Goal: Share content: Share content

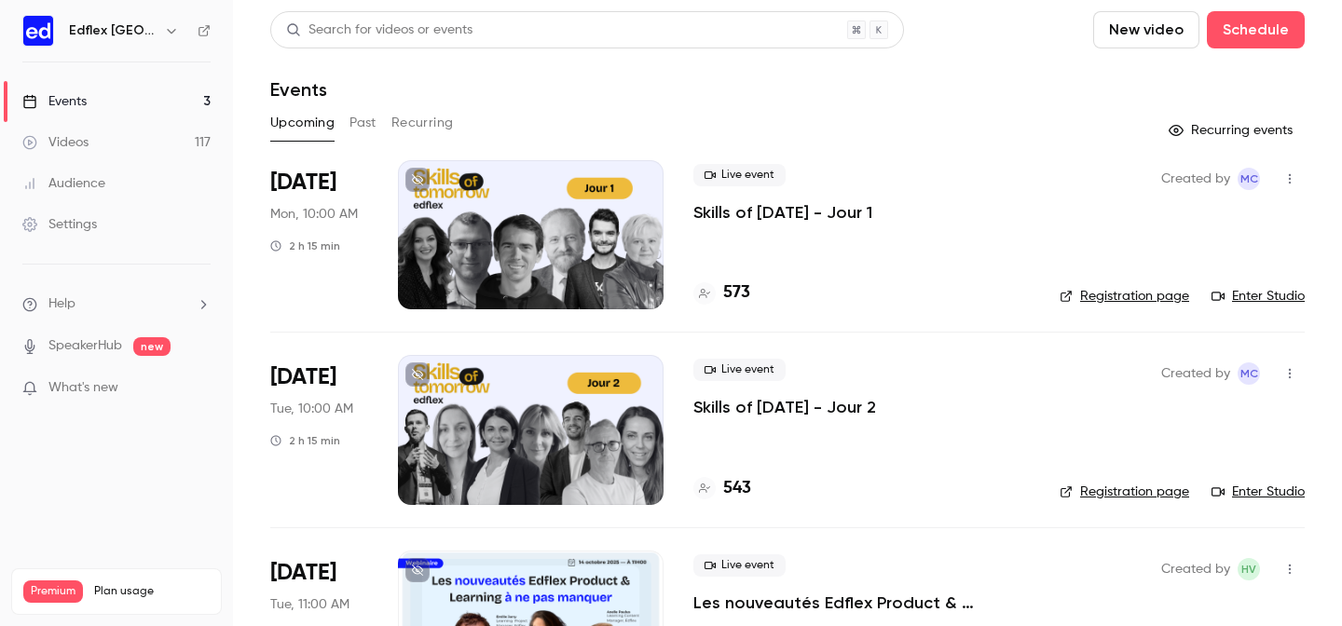
click at [152, 32] on div "Edflex [GEOGRAPHIC_DATA]" at bounding box center [126, 31] width 114 height 22
click at [170, 29] on icon "button" at bounding box center [171, 30] width 15 height 15
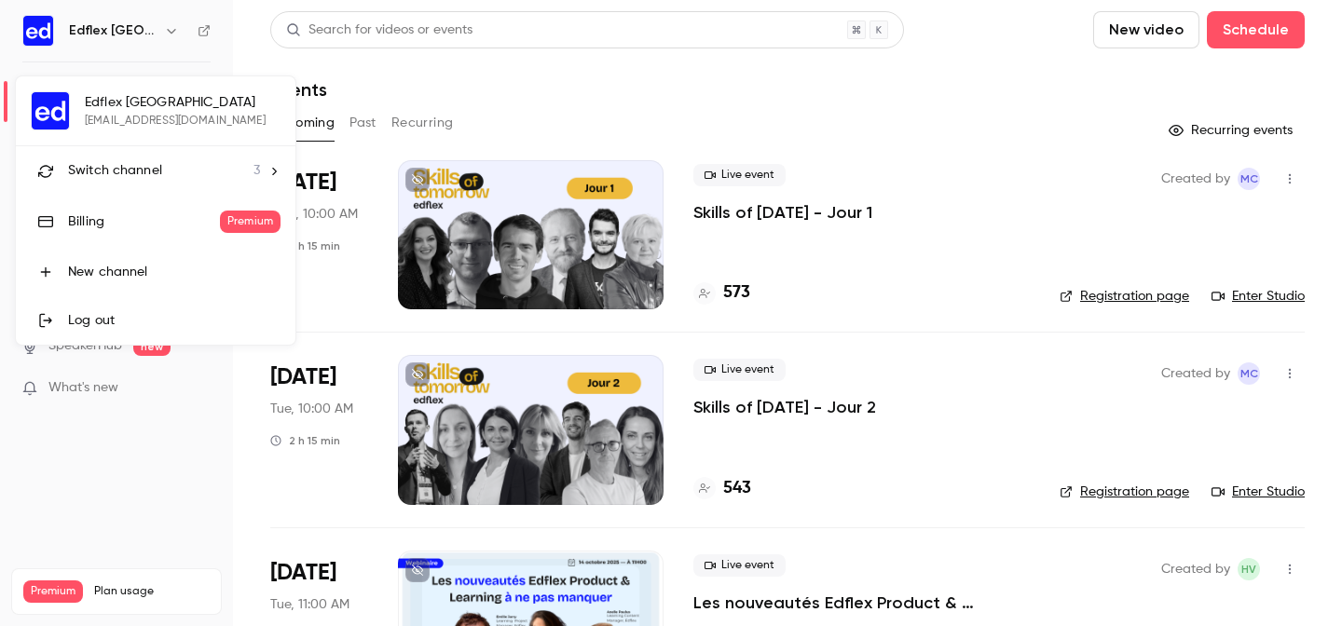
click at [158, 168] on span "Switch channel" at bounding box center [115, 171] width 94 height 20
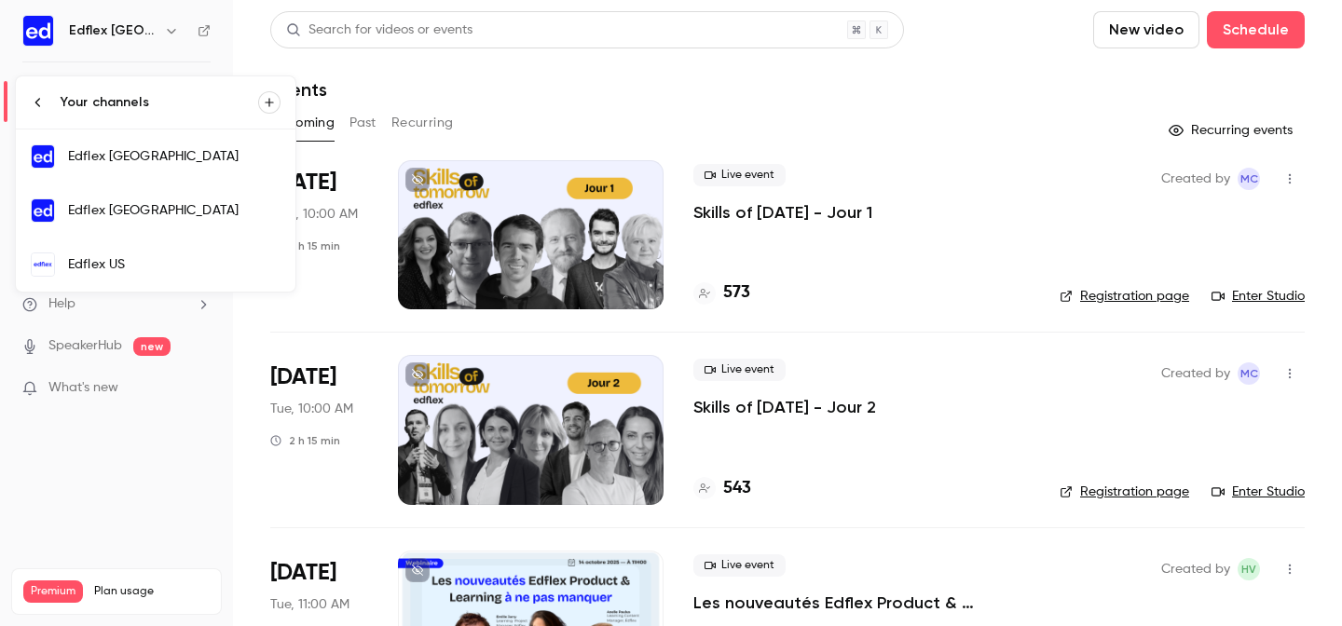
click at [167, 201] on div "Edflex [GEOGRAPHIC_DATA]" at bounding box center [174, 210] width 213 height 19
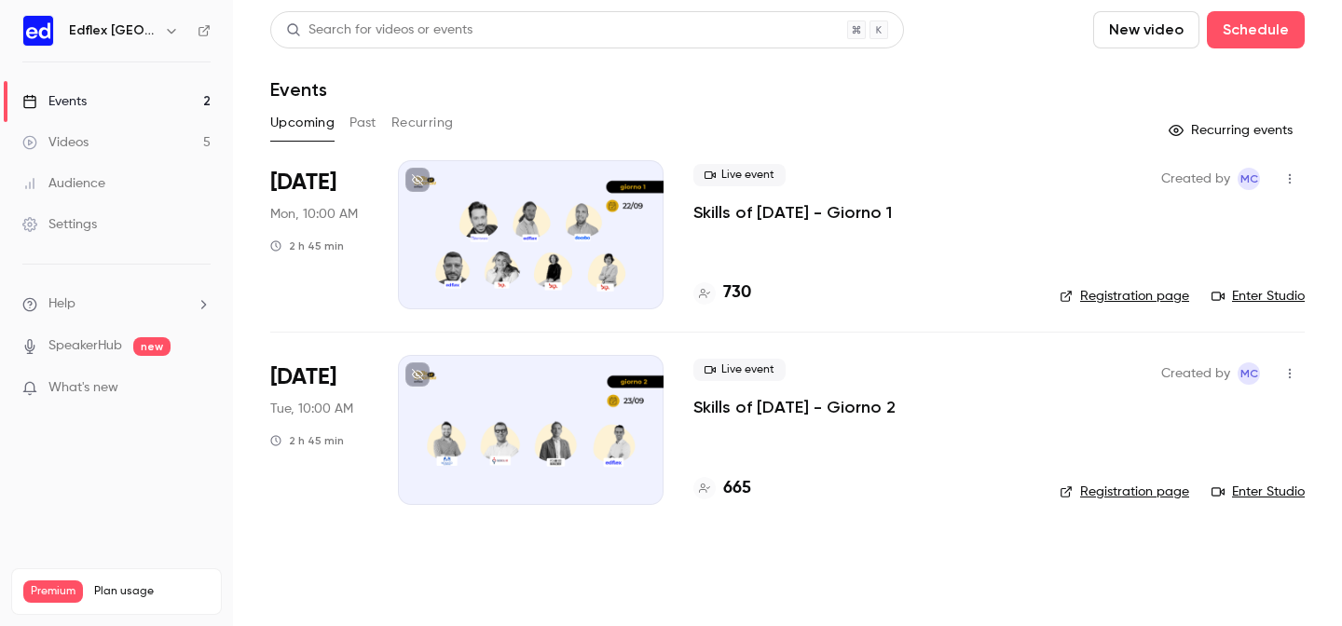
click at [587, 190] on div at bounding box center [531, 234] width 266 height 149
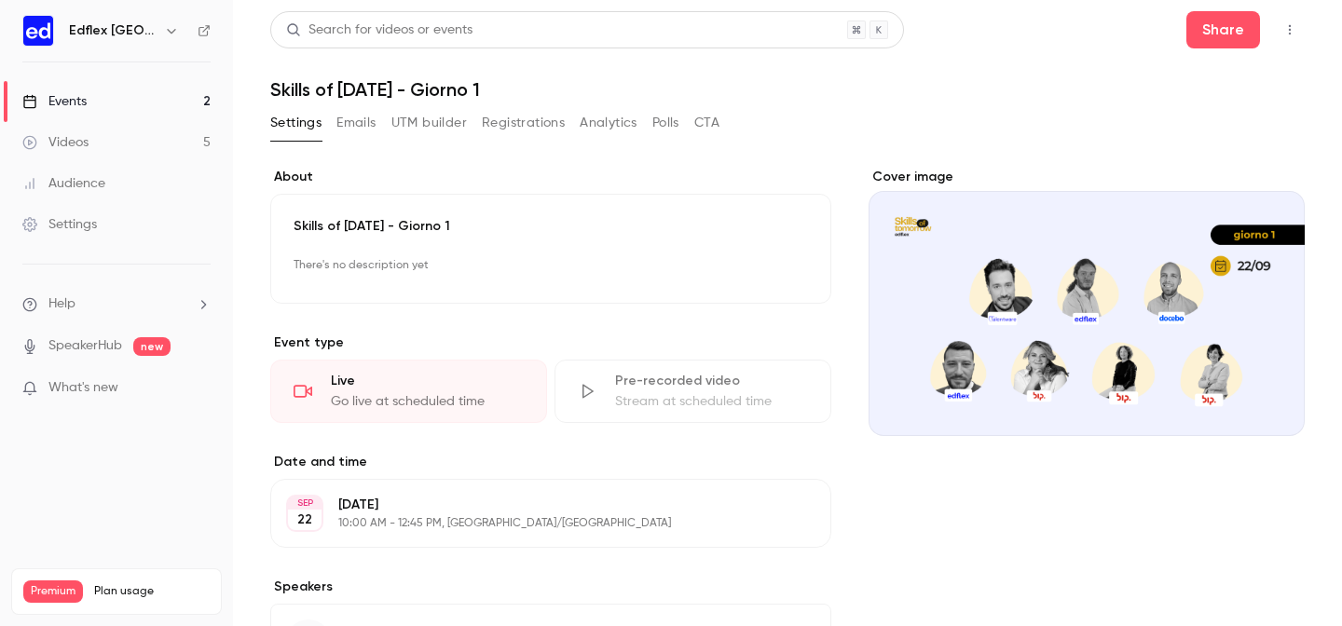
click at [537, 120] on button "Registrations" at bounding box center [523, 123] width 83 height 30
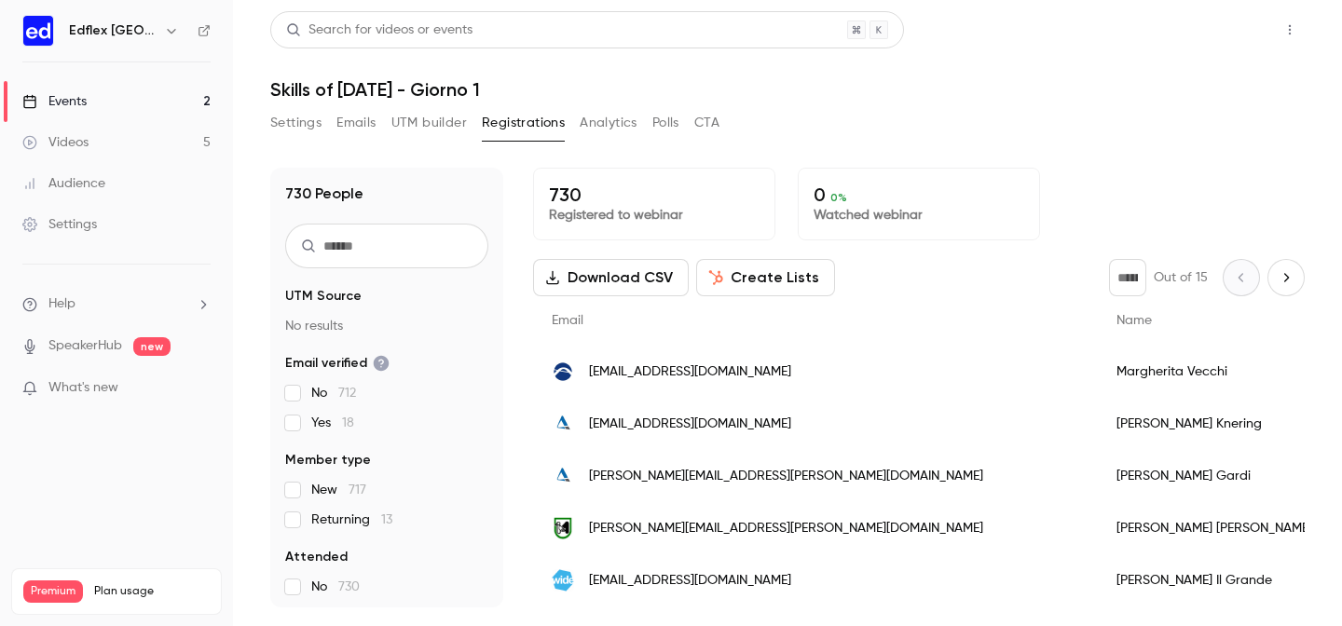
click at [1231, 34] on button "Share" at bounding box center [1223, 29] width 74 height 37
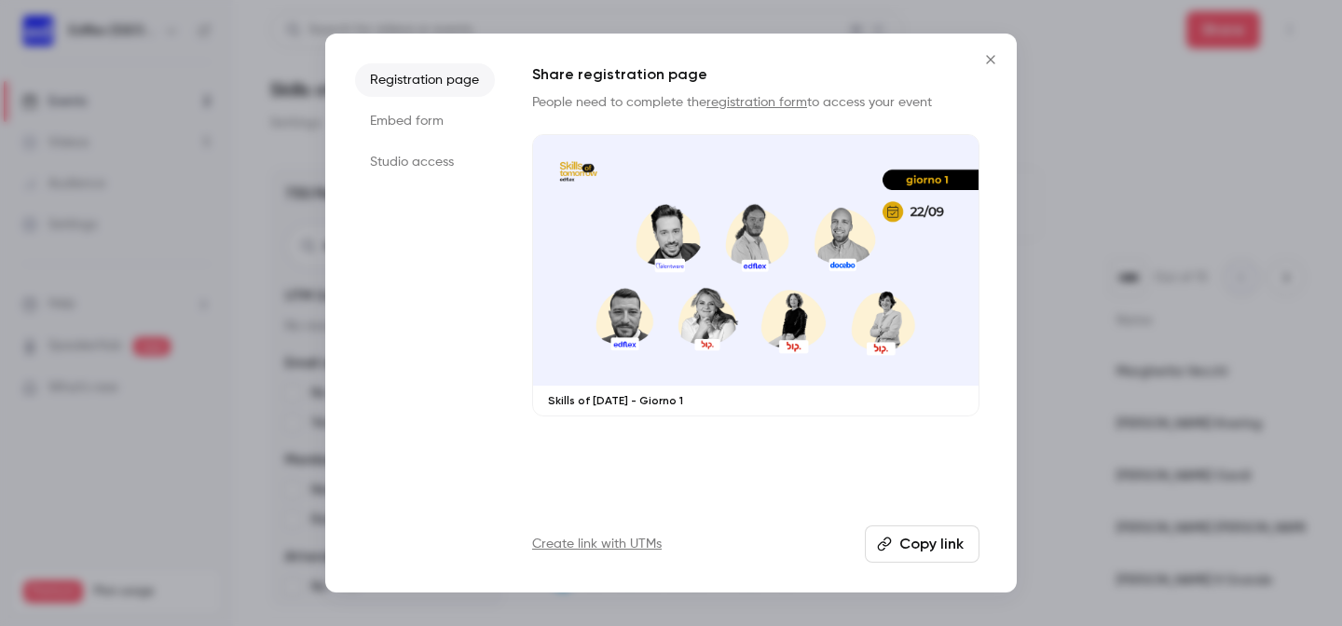
click at [921, 548] on button "Copy link" at bounding box center [922, 544] width 115 height 37
click at [1061, 109] on div at bounding box center [671, 313] width 1342 height 626
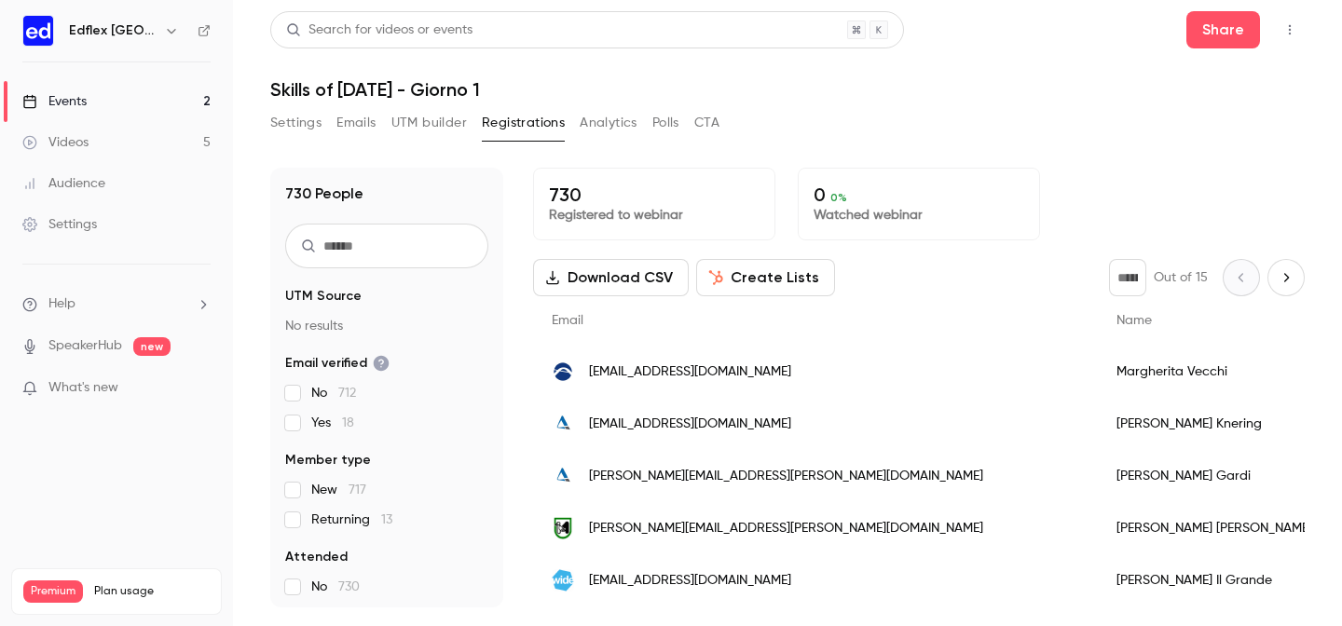
click at [148, 104] on link "Events 2" at bounding box center [116, 101] width 233 height 41
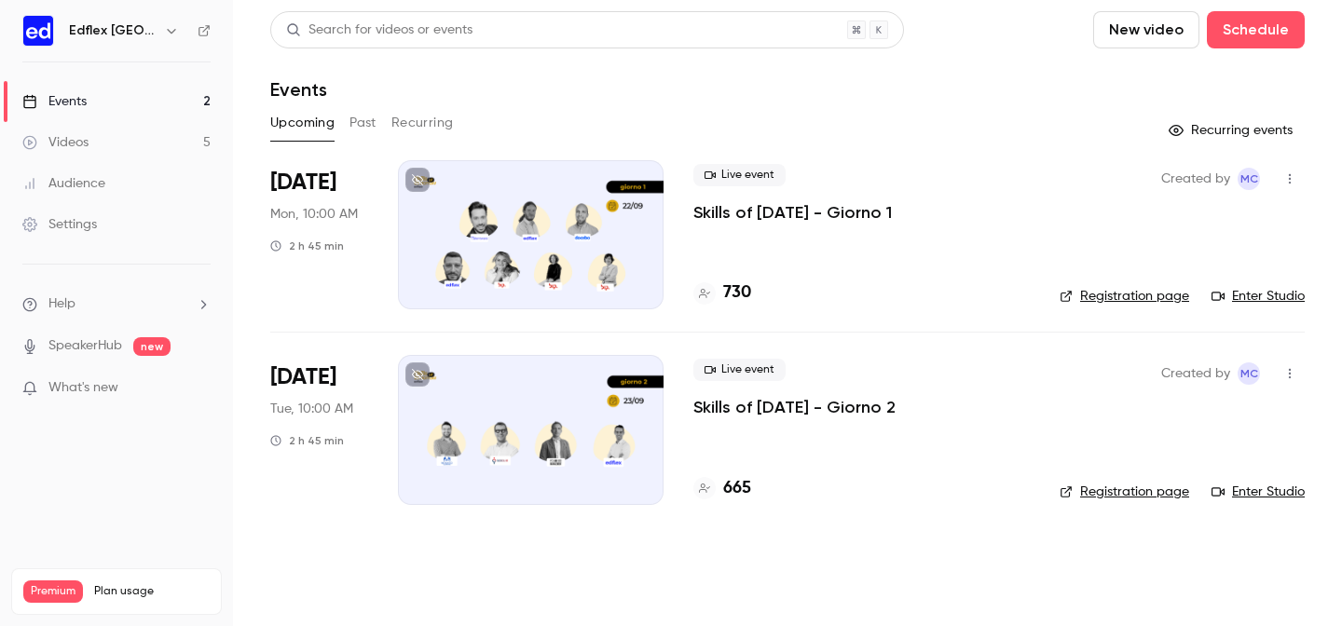
click at [963, 395] on div "Live event Skills of Tomorrow - Giorno 2" at bounding box center [861, 389] width 336 height 60
click at [456, 376] on div at bounding box center [531, 429] width 266 height 149
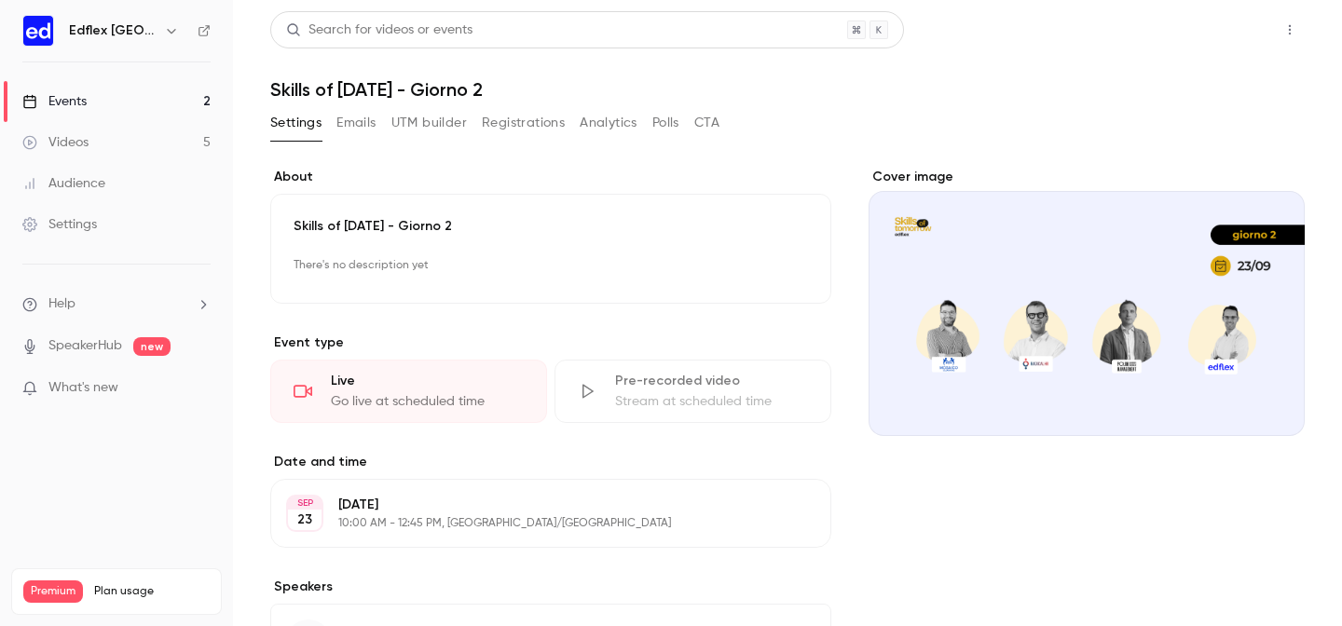
click at [1218, 30] on button "Share" at bounding box center [1223, 29] width 74 height 37
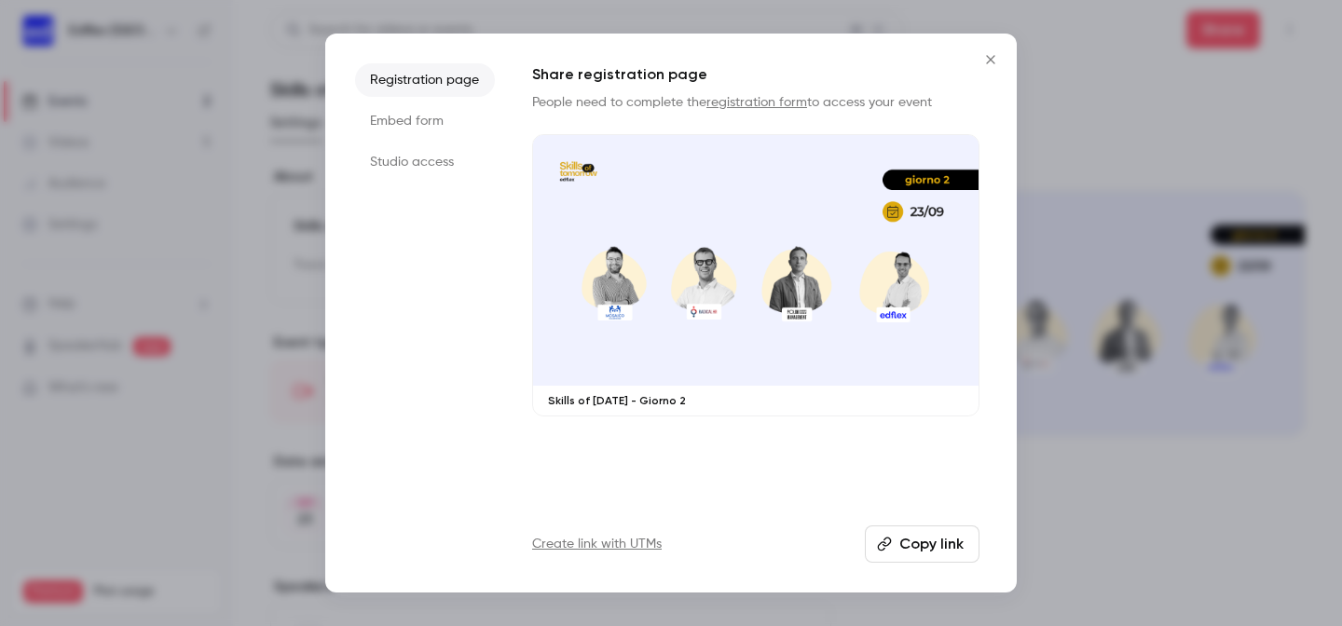
click at [920, 550] on button "Copy link" at bounding box center [922, 544] width 115 height 37
